Goal: Navigation & Orientation: Find specific page/section

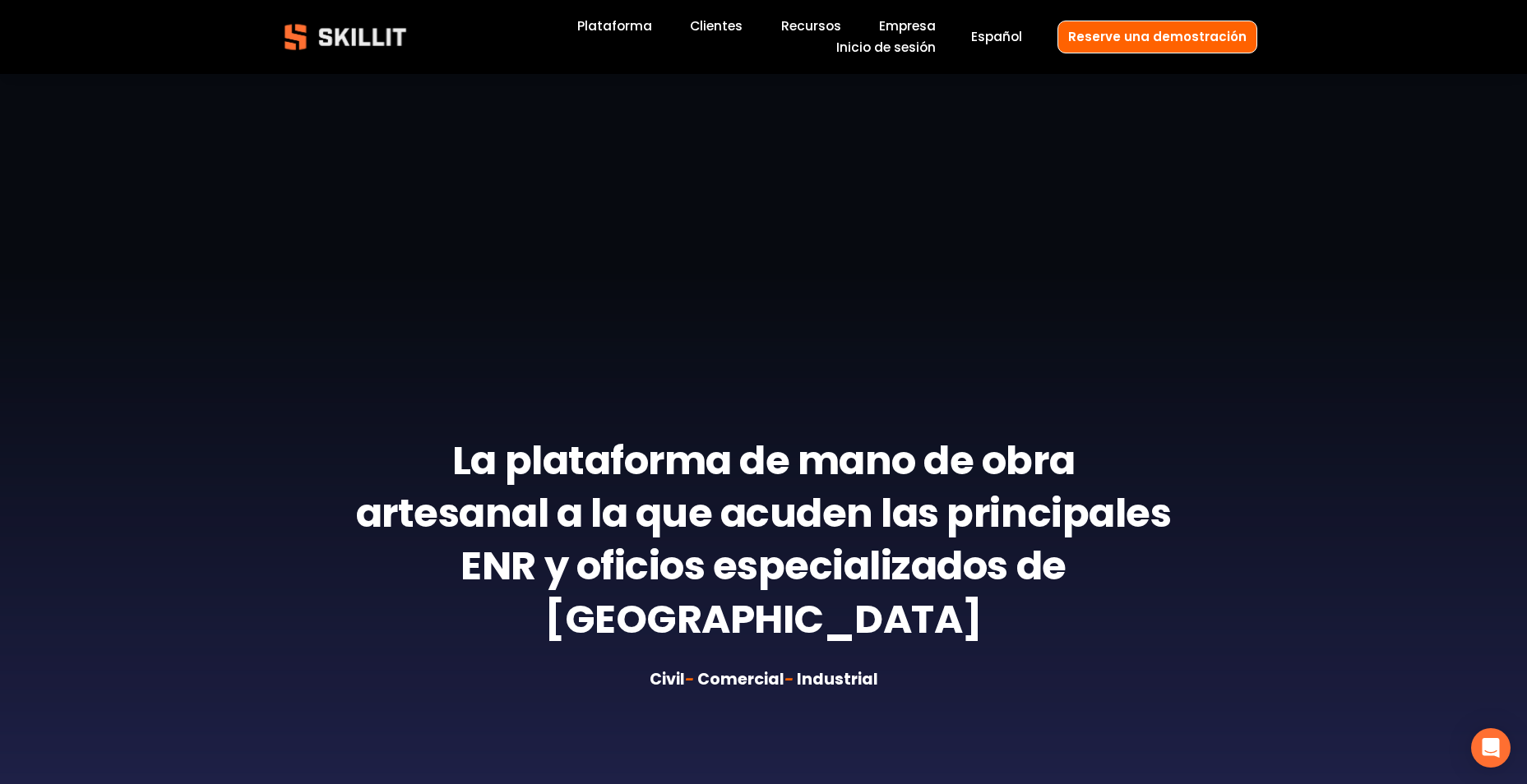
scroll to position [246, 0]
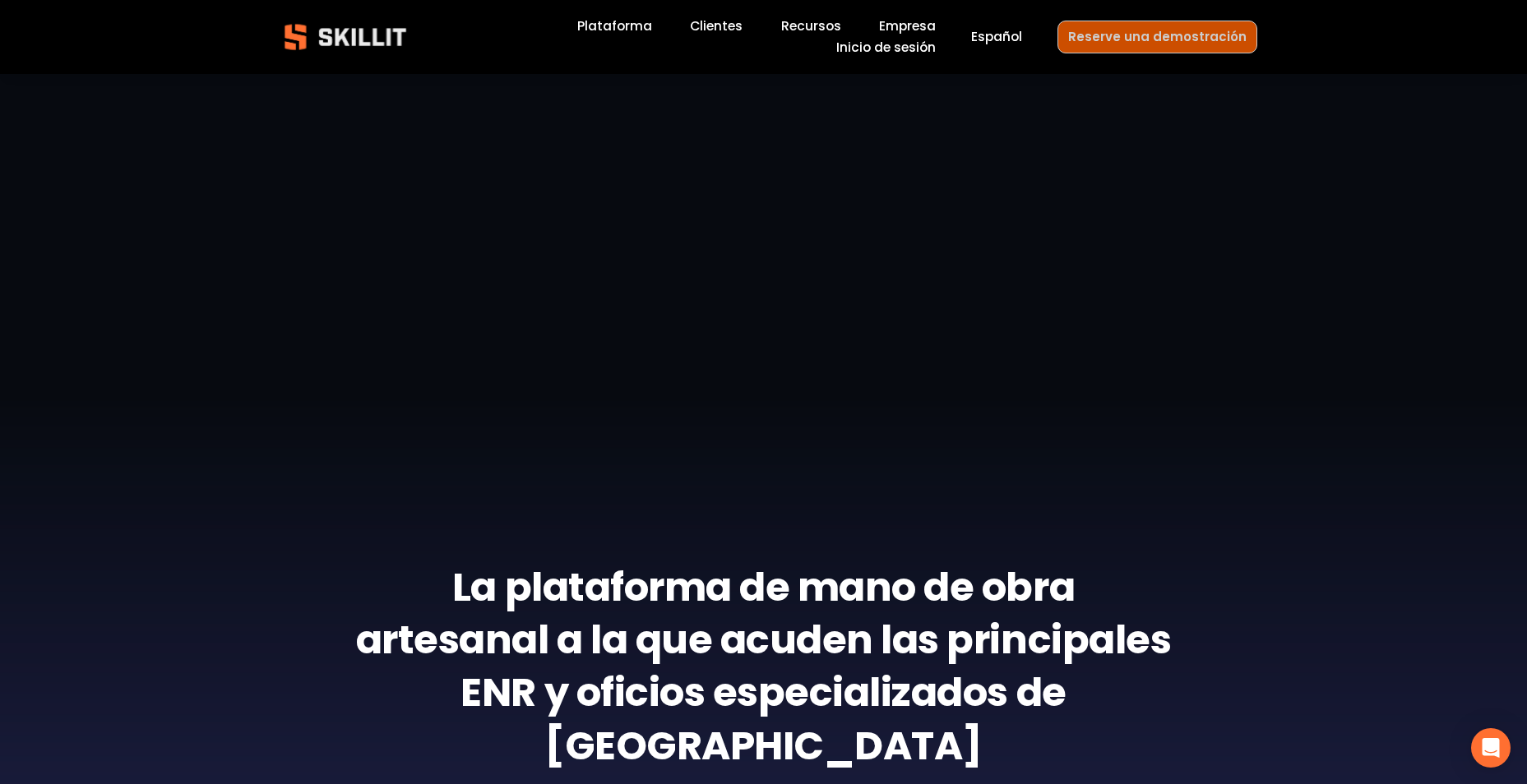
click at [1113, 42] on link "Reserve una demostración" at bounding box center [1157, 36] width 200 height 32
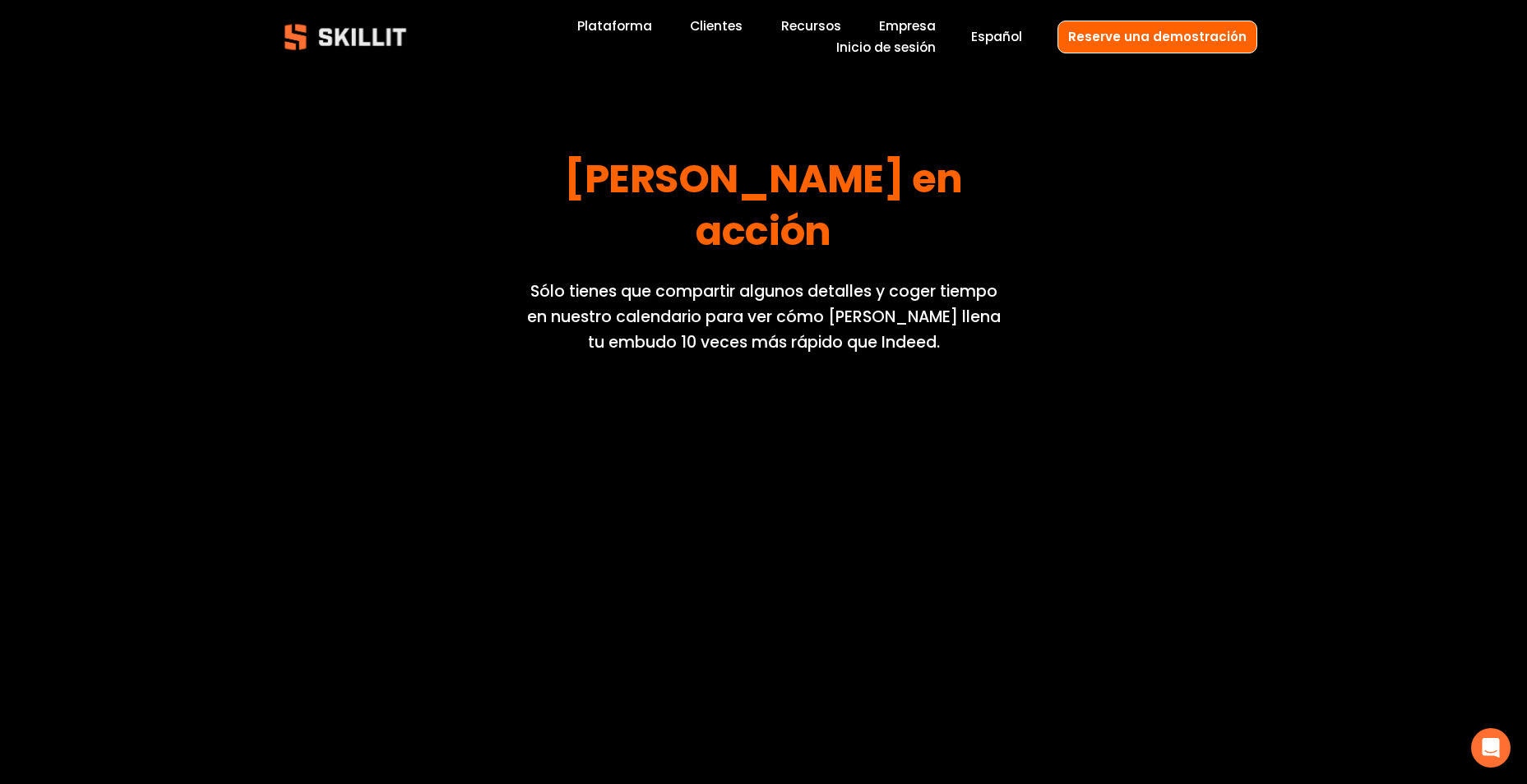
click at [635, 25] on link "Plataforma" at bounding box center [614, 25] width 75 height 22
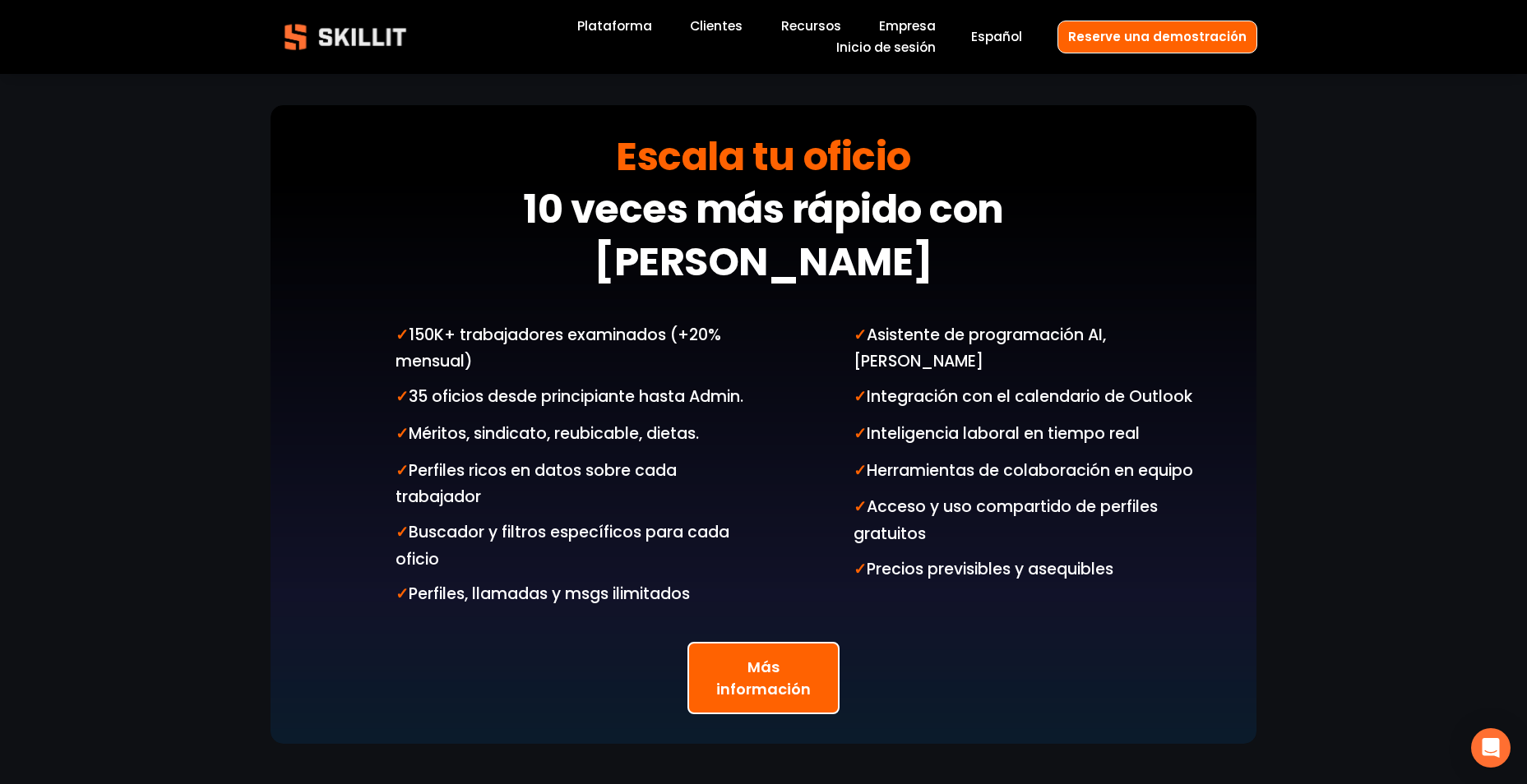
scroll to position [4766, 0]
